Goal: Transaction & Acquisition: Purchase product/service

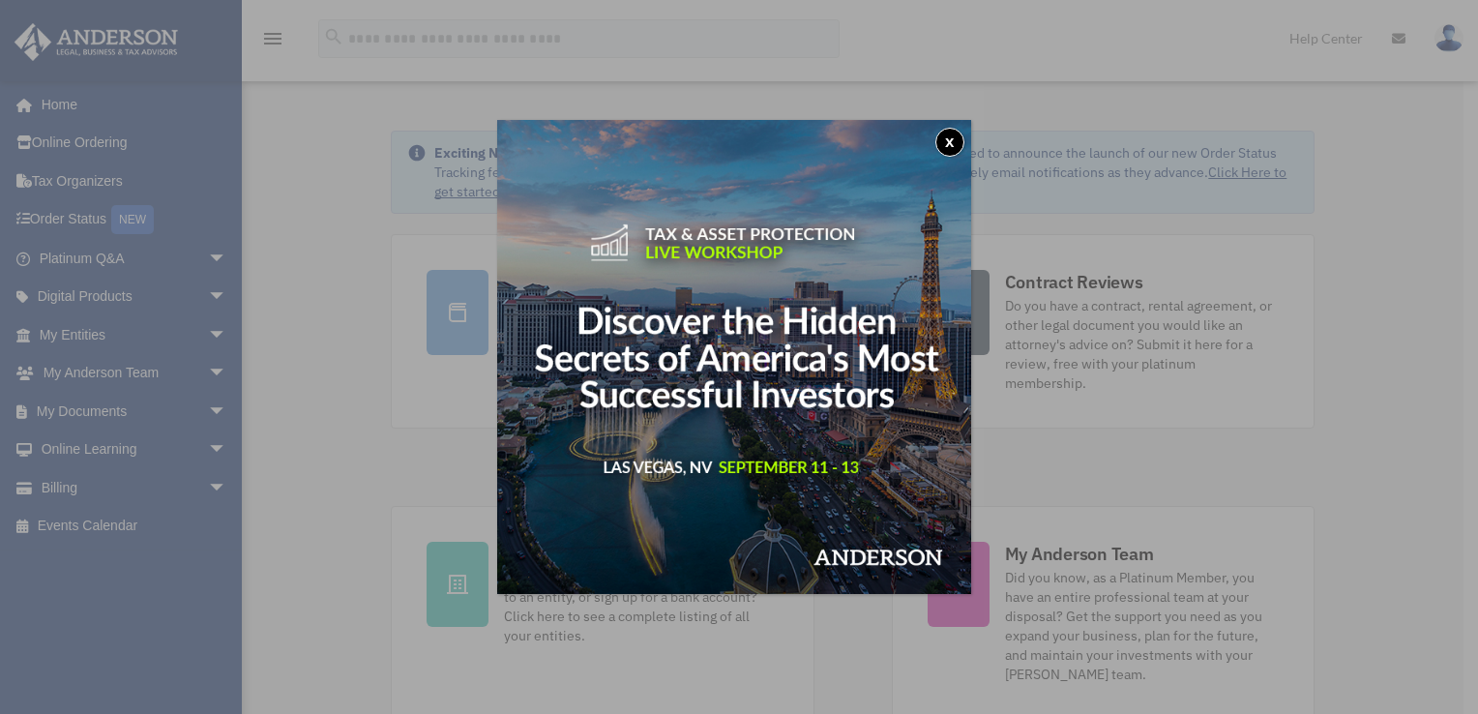
click at [948, 144] on button "x" at bounding box center [949, 142] width 29 height 29
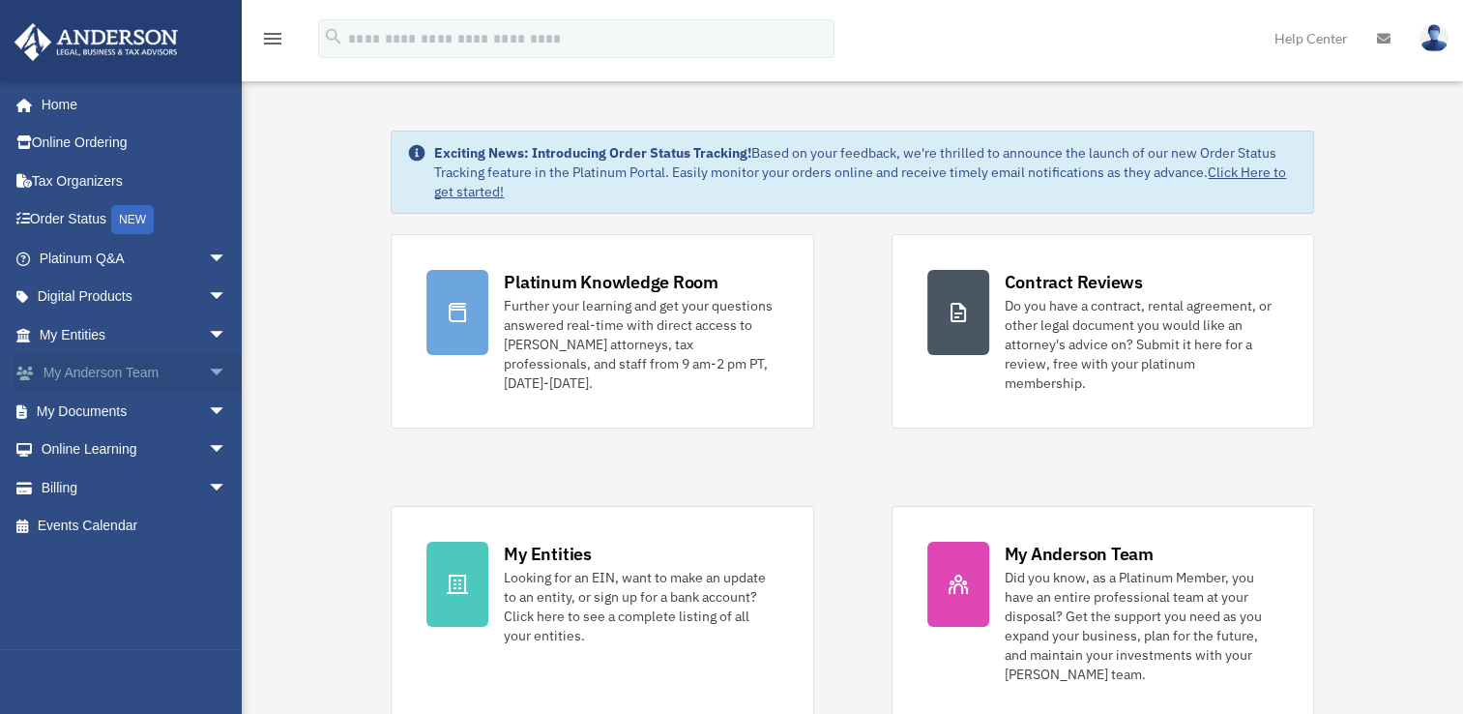
click at [147, 366] on link "My Anderson Team arrow_drop_down" at bounding box center [135, 373] width 243 height 39
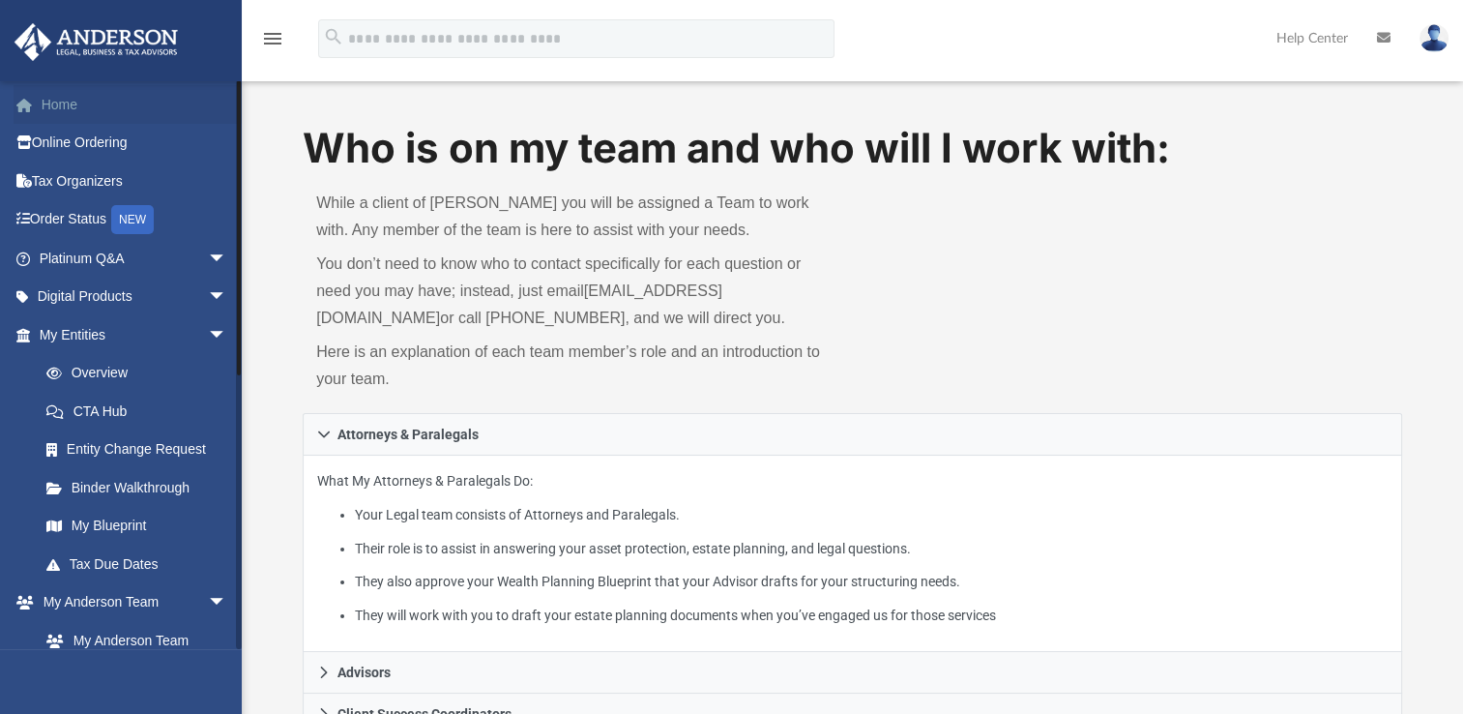
click at [75, 112] on link "Home" at bounding box center [135, 104] width 243 height 39
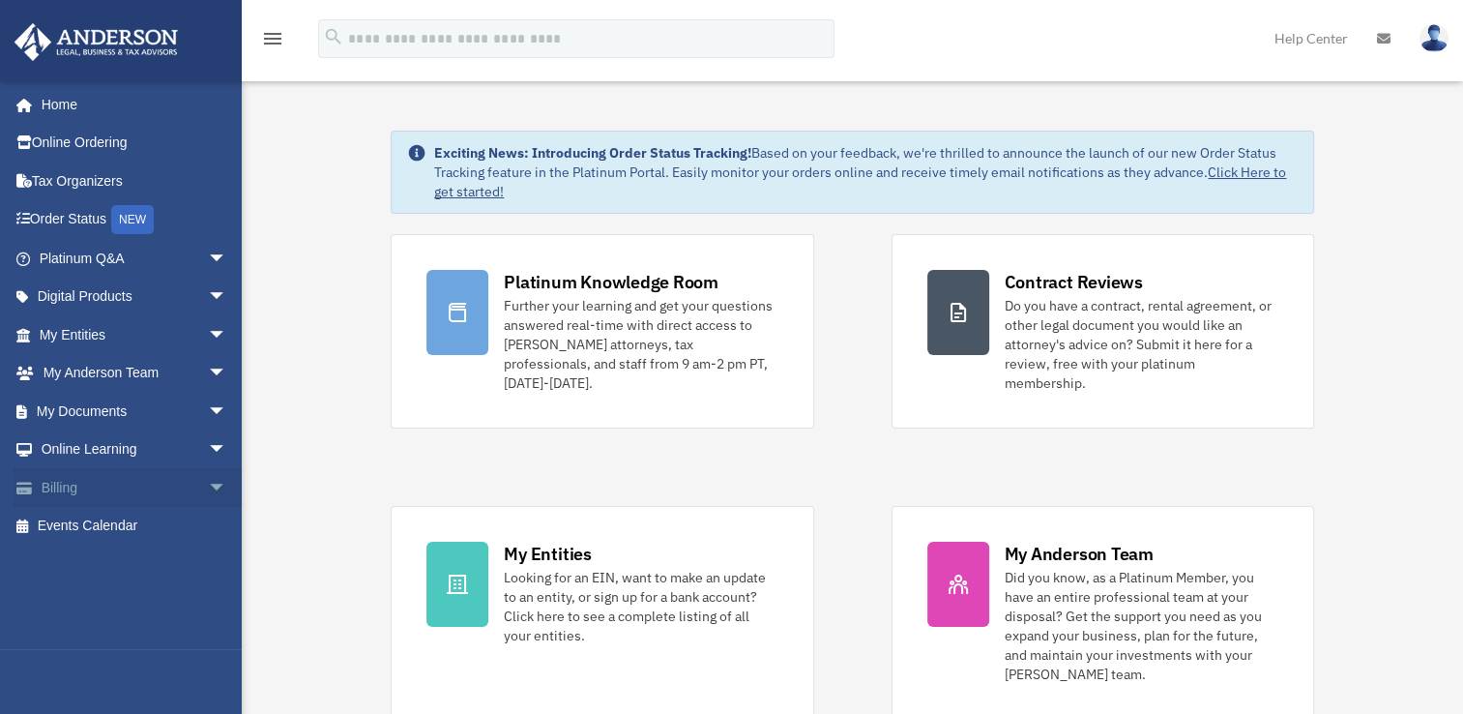
click at [161, 487] on link "Billing arrow_drop_down" at bounding box center [135, 487] width 243 height 39
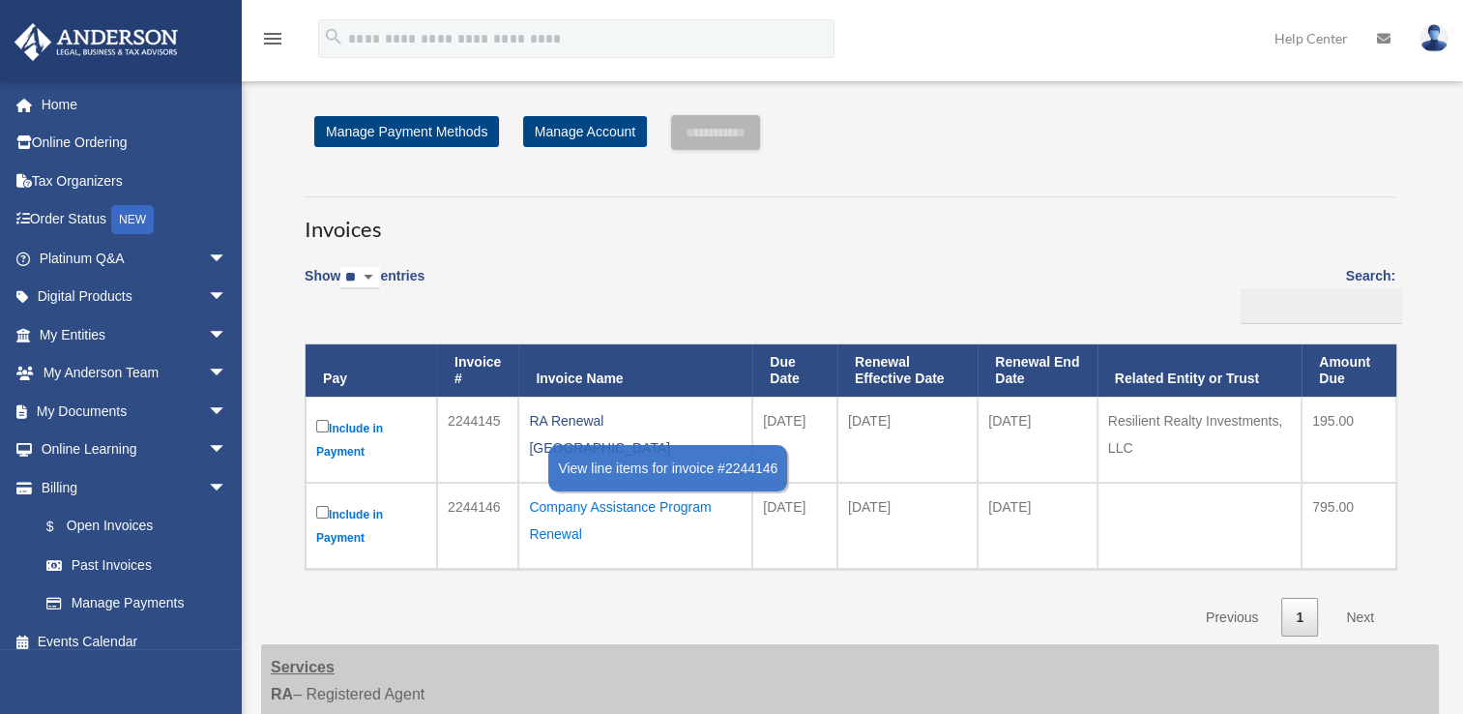
click at [593, 506] on div "Company Assistance Program Renewal" at bounding box center [635, 520] width 213 height 54
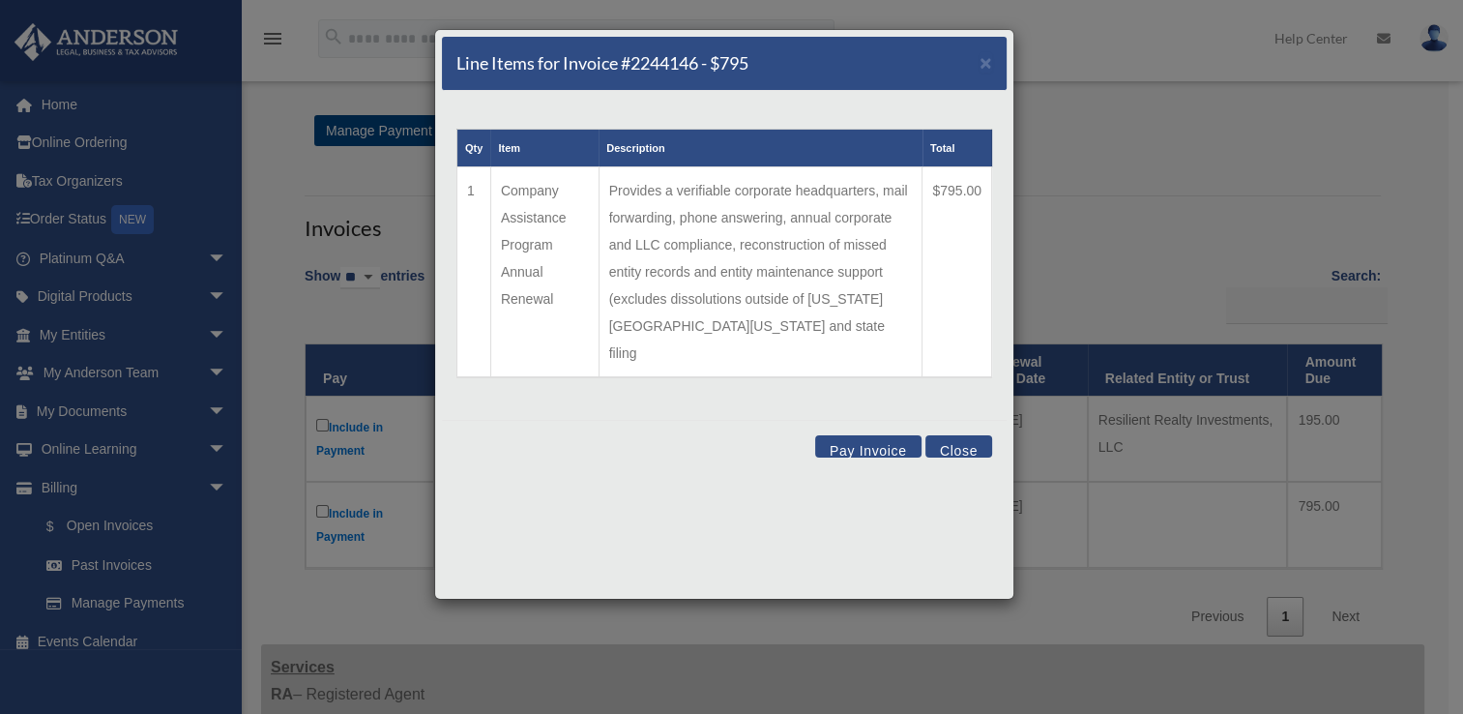
click at [976, 68] on div "Line Items for Invoice #2244146 - $795 ×" at bounding box center [724, 64] width 565 height 54
click at [982, 63] on span "×" at bounding box center [986, 62] width 13 height 22
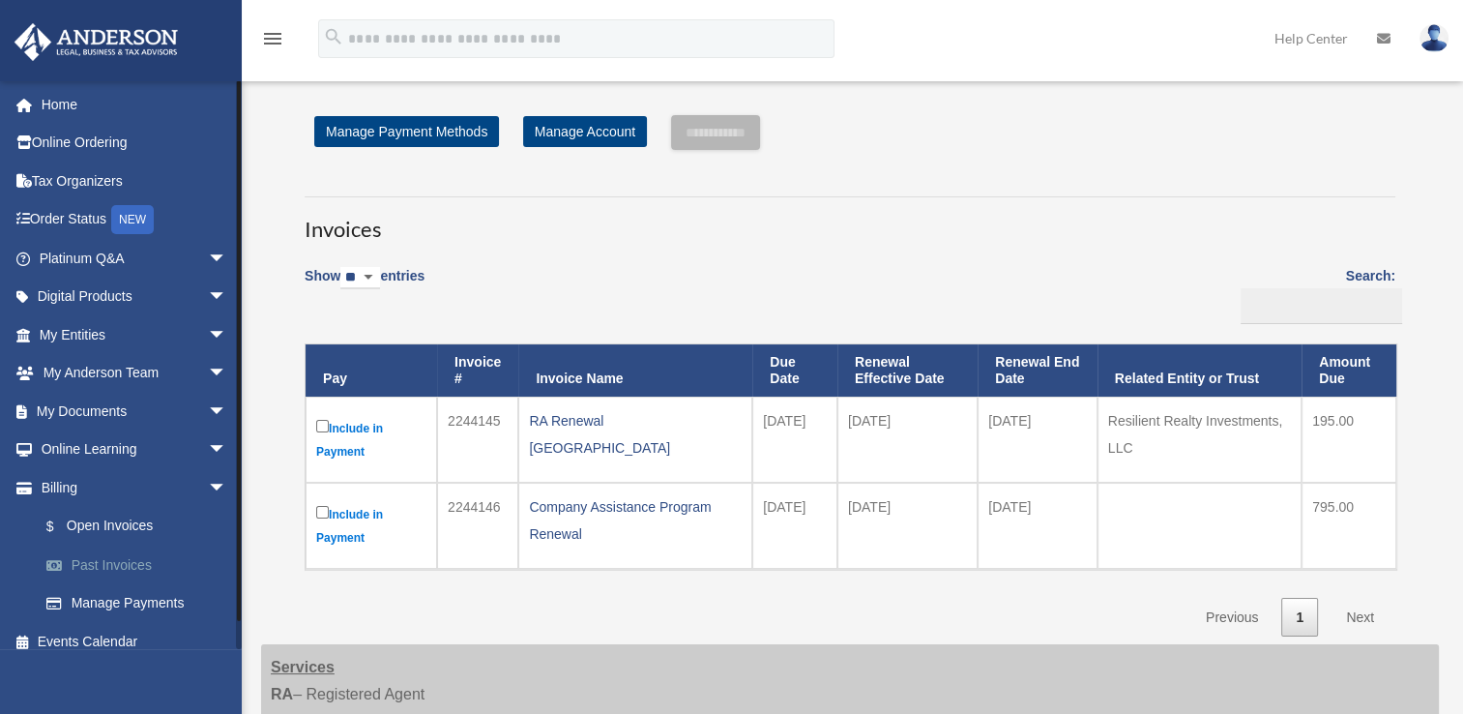
click at [151, 555] on link "Past Invoices" at bounding box center [141, 564] width 229 height 39
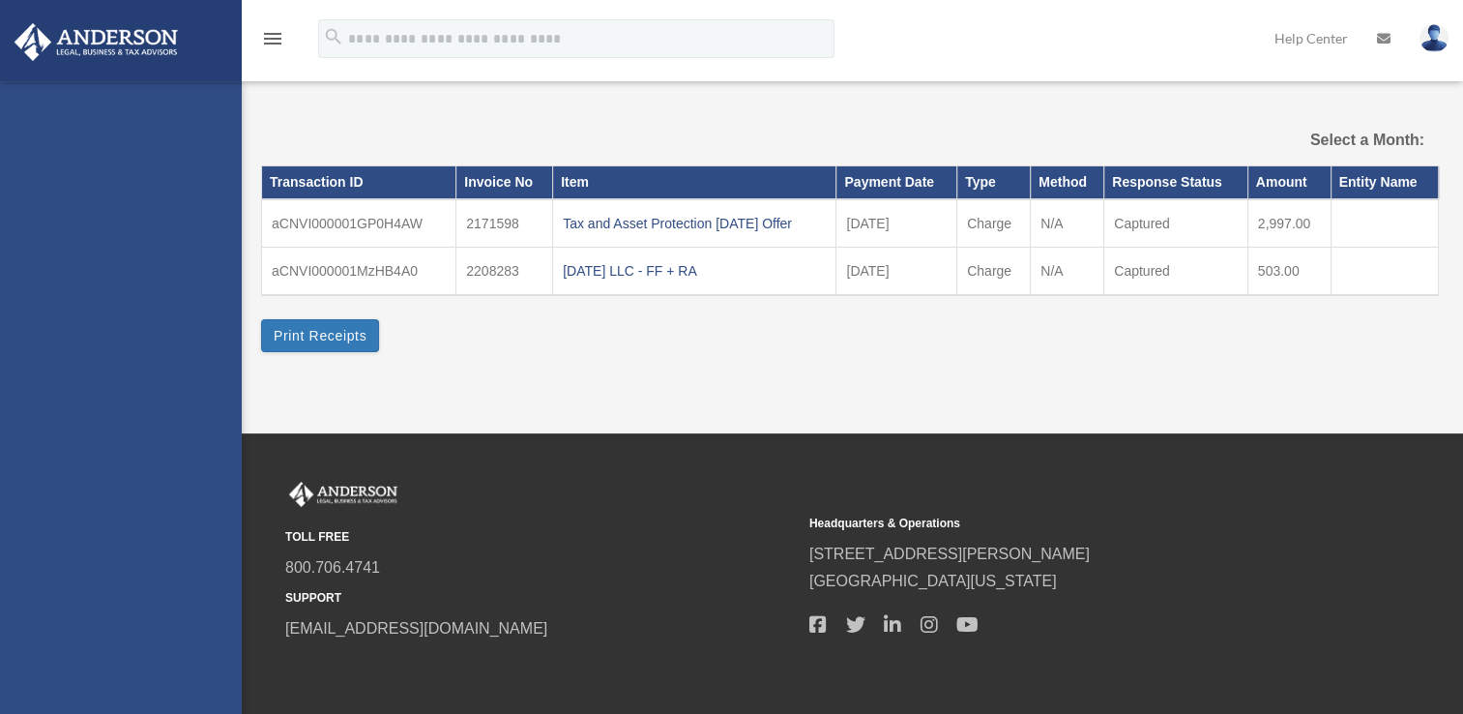
select select
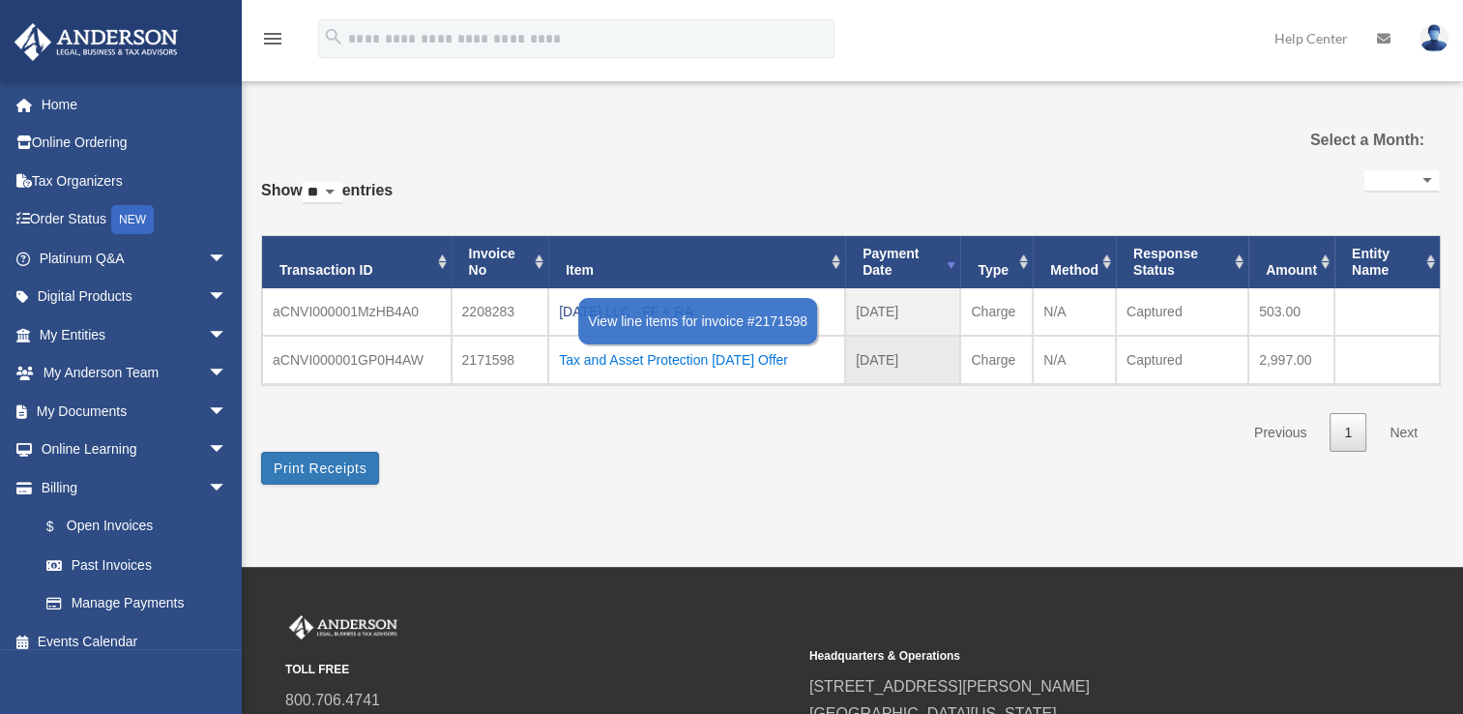
click at [620, 362] on div "Tax and Asset Protection [DATE] Offer" at bounding box center [697, 359] width 276 height 27
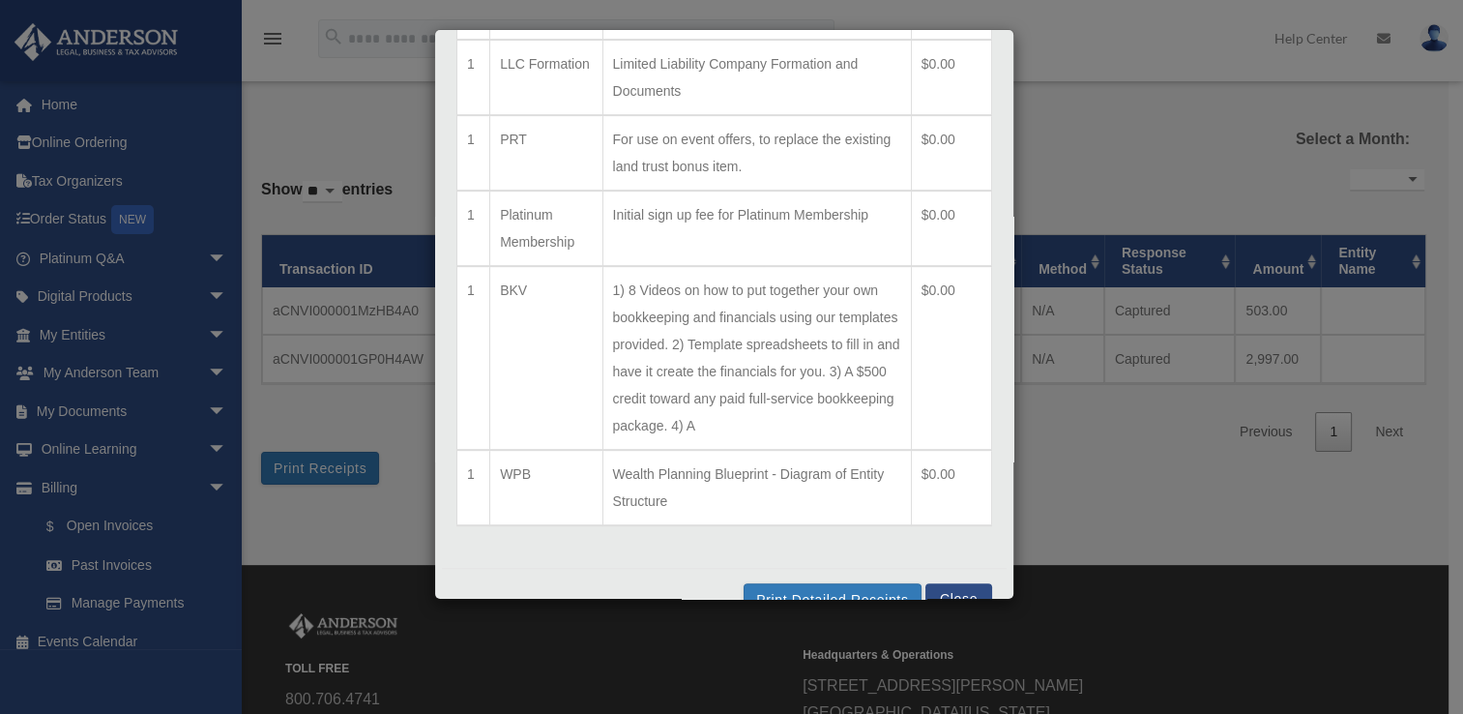
scroll to position [799, 0]
click at [943, 582] on button "Close" at bounding box center [958, 592] width 67 height 22
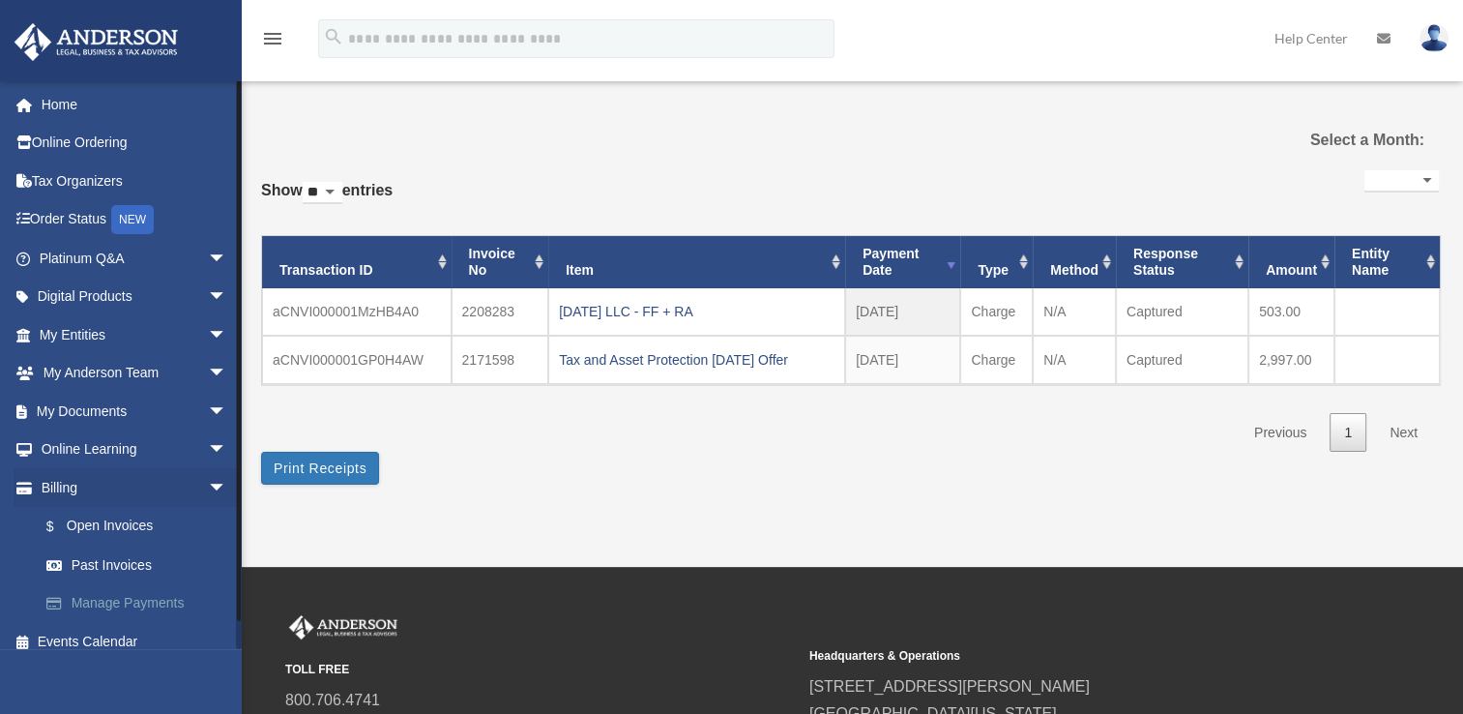
click at [190, 590] on link "Manage Payments" at bounding box center [141, 603] width 229 height 39
